Goal: Task Accomplishment & Management: Use online tool/utility

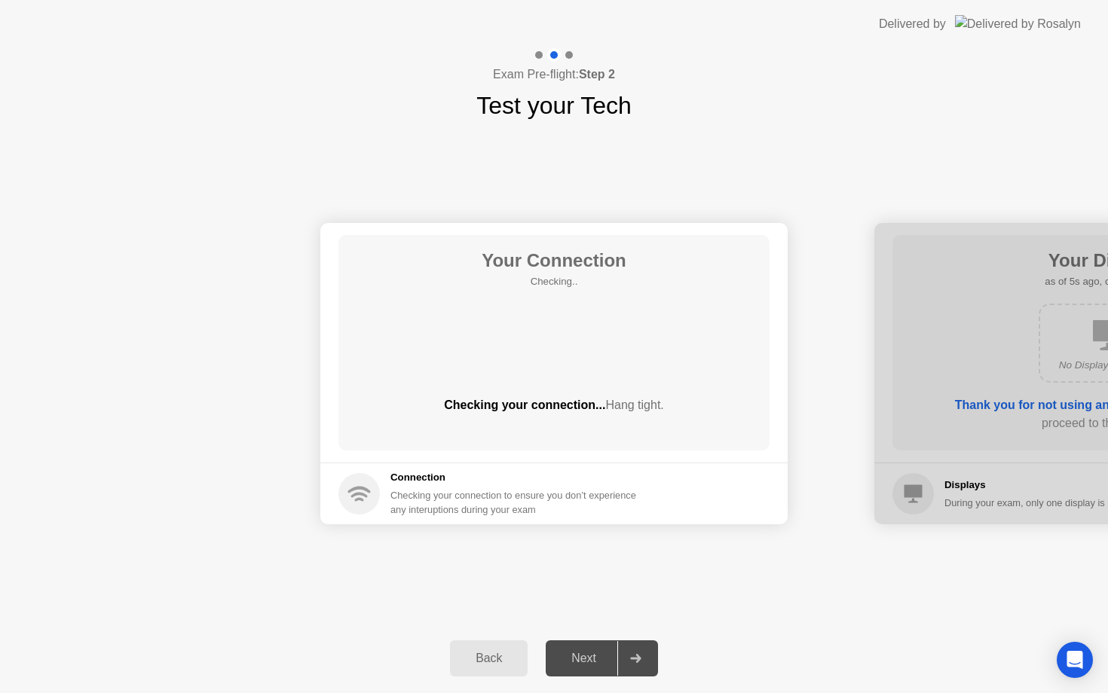
click at [619, 389] on div "Your Connection Checking.. Checking your connection... Hang tight." at bounding box center [553, 342] width 431 height 215
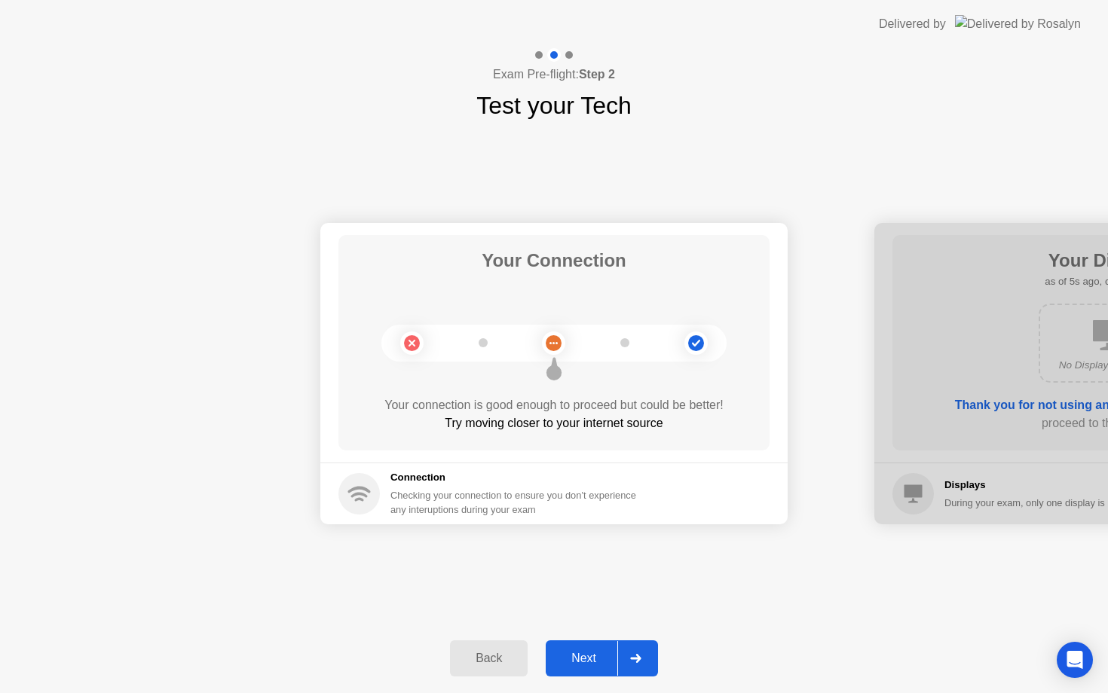
click at [567, 664] on div "Next" at bounding box center [583, 659] width 67 height 14
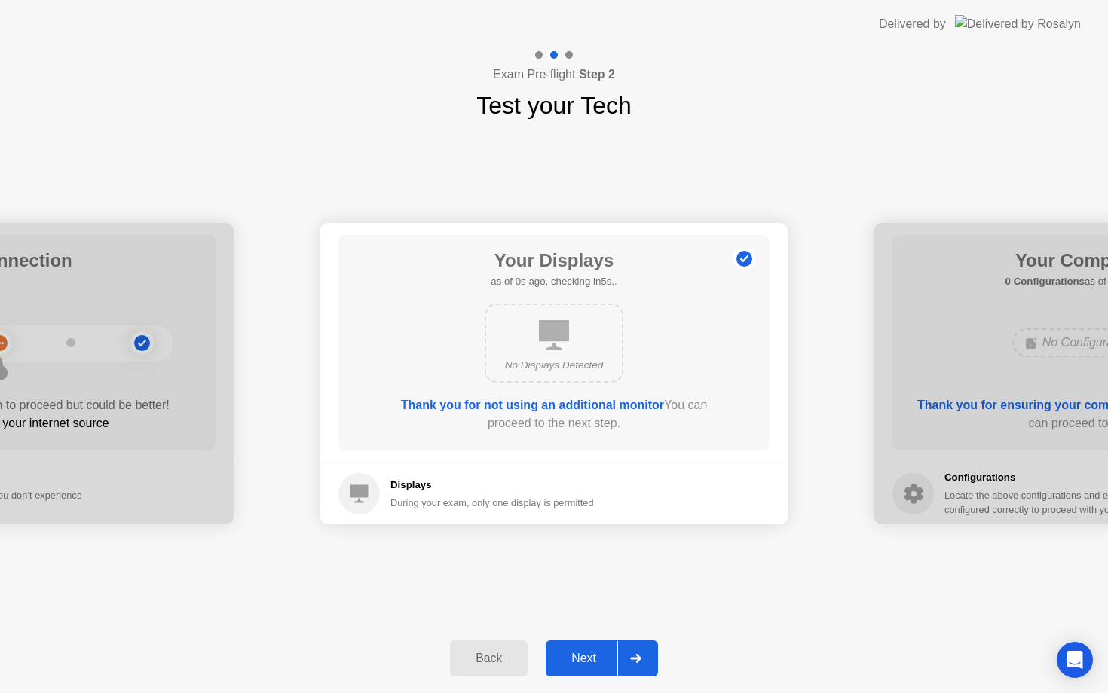
click at [567, 664] on div "Next" at bounding box center [583, 659] width 67 height 14
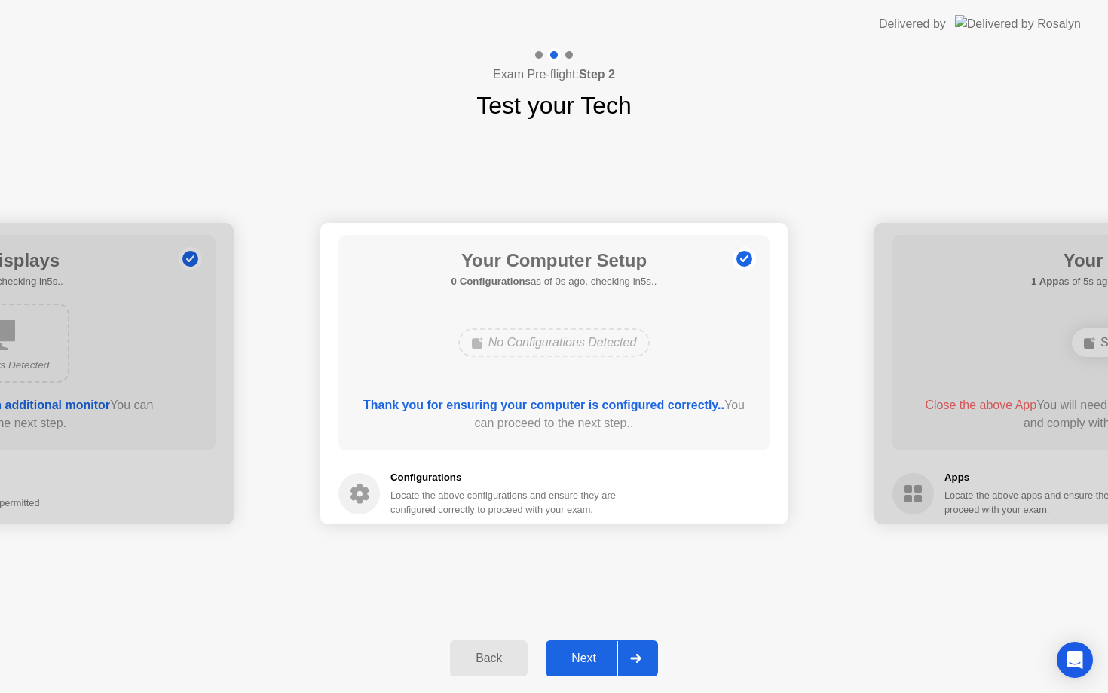
click at [567, 664] on div "Next" at bounding box center [583, 659] width 67 height 14
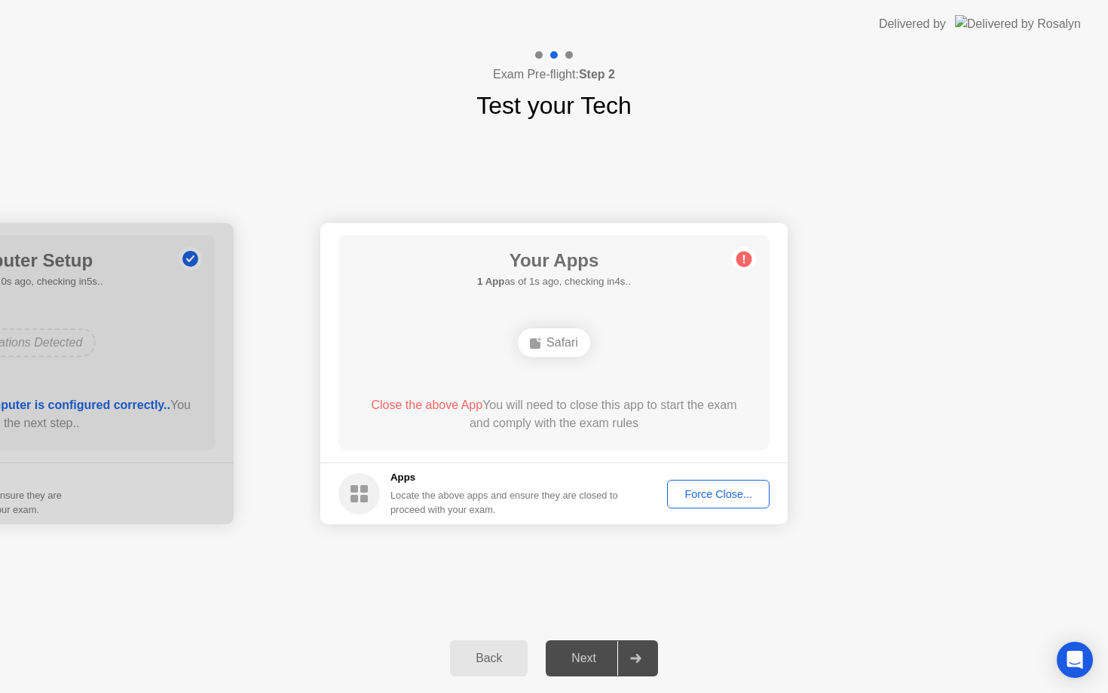
click at [731, 493] on div "Force Close..." at bounding box center [718, 494] width 92 height 12
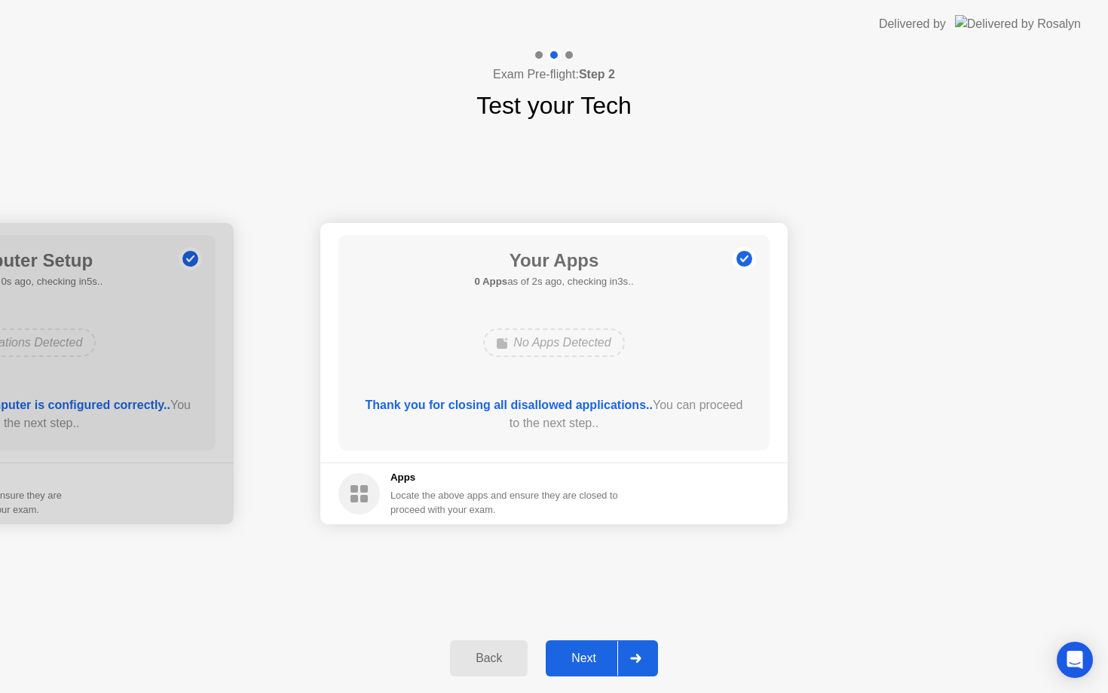
click at [590, 664] on div "Next" at bounding box center [583, 659] width 67 height 14
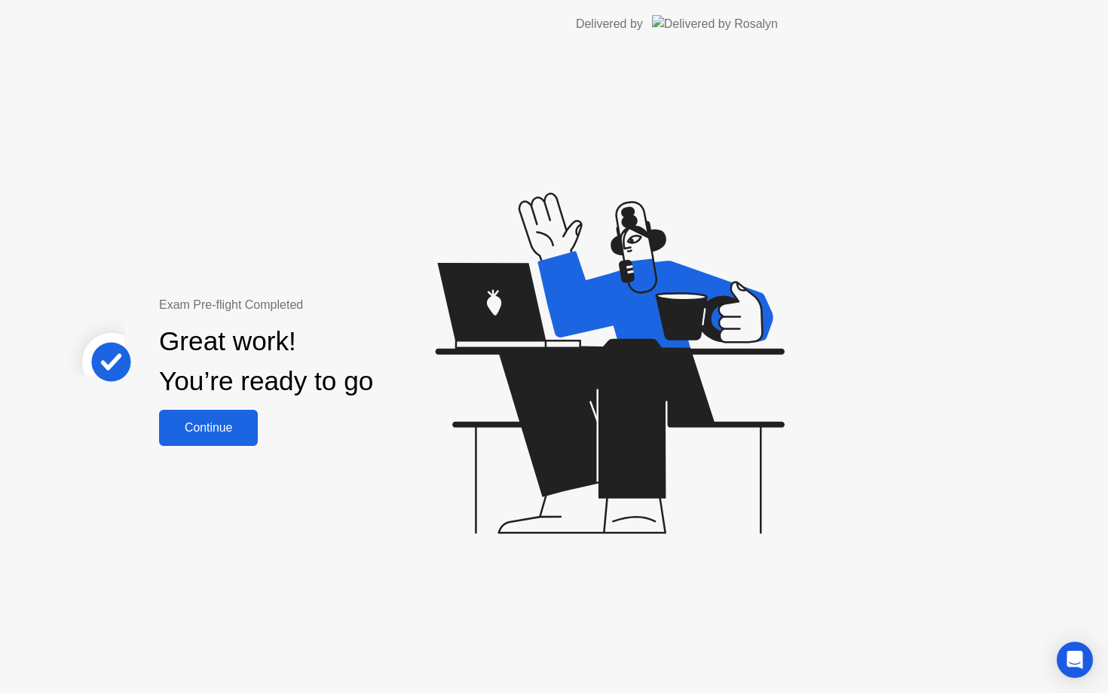
click at [253, 429] on div "Continue" at bounding box center [208, 428] width 90 height 14
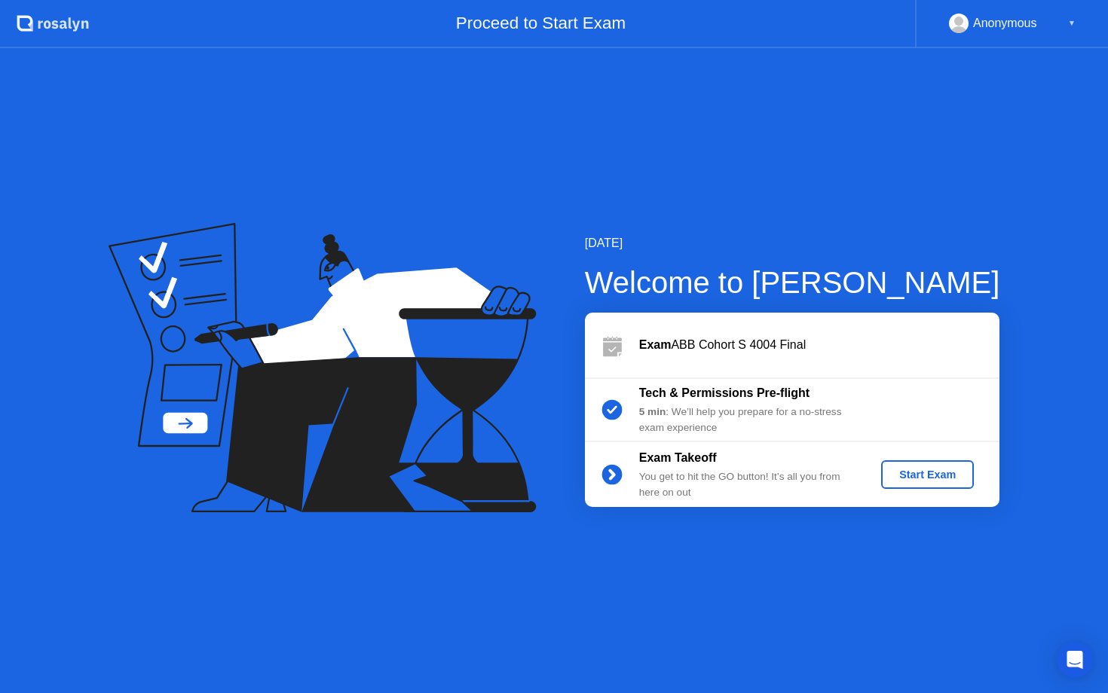
click at [909, 469] on div "Start Exam" at bounding box center [927, 475] width 81 height 12
